Goal: Check status

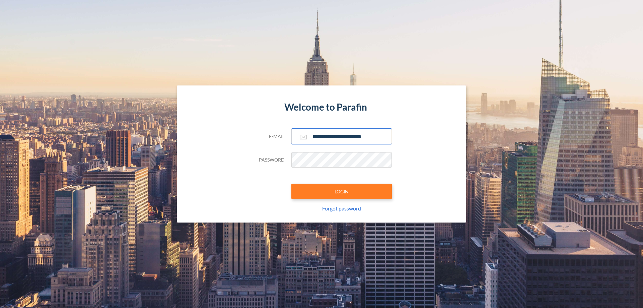
type input "**********"
click at [342, 191] on button "LOGIN" at bounding box center [341, 191] width 100 height 15
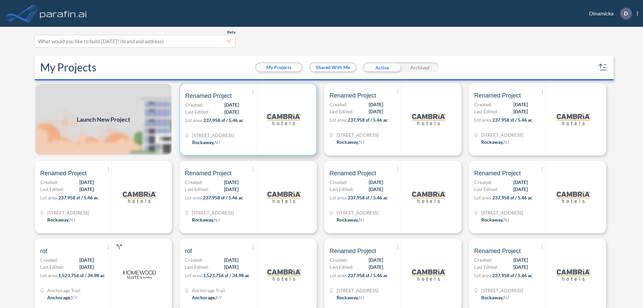
scroll to position [2, 0]
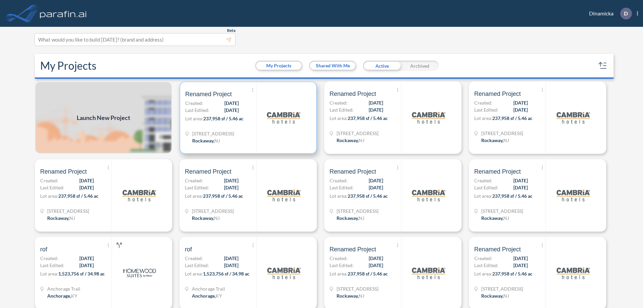
click at [247, 118] on p "Lot area: 237,958 sf / 5.46 ac" at bounding box center [220, 120] width 71 height 10
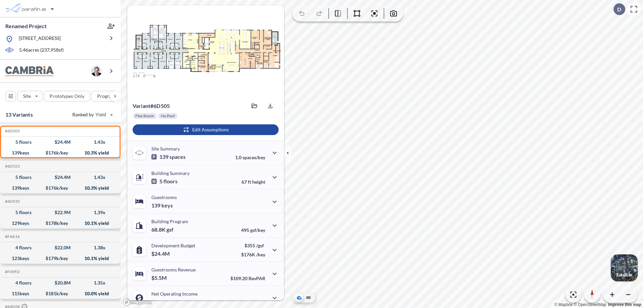
scroll to position [34, 0]
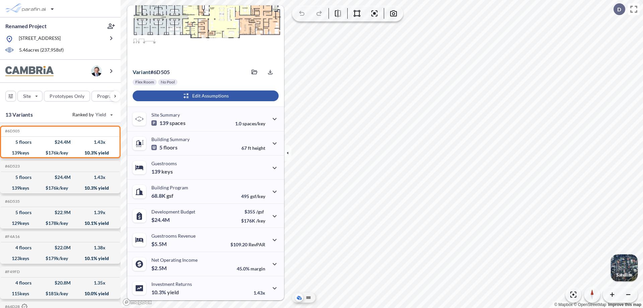
click at [205, 96] on div "button" at bounding box center [206, 95] width 146 height 11
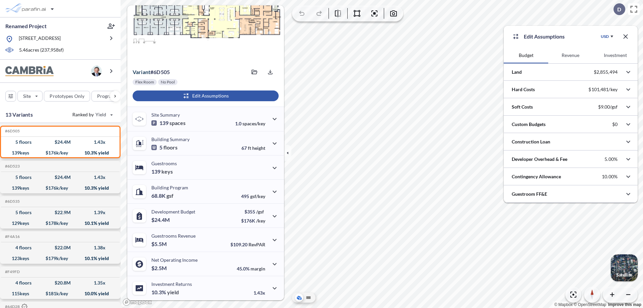
click at [570, 55] on button "Revenue" at bounding box center [570, 55] width 45 height 16
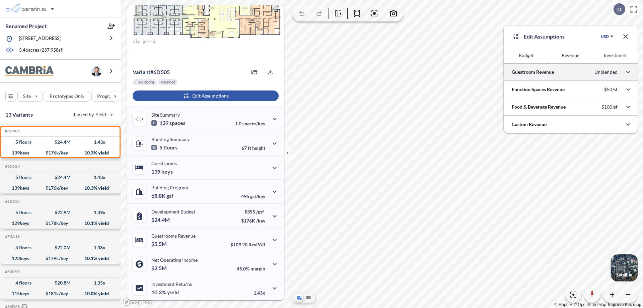
click at [571, 72] on div at bounding box center [571, 71] width 134 height 17
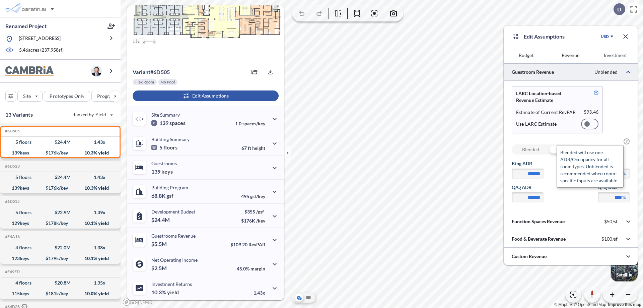
click at [627, 141] on span "?" at bounding box center [627, 141] width 6 height 6
